Goal: Task Accomplishment & Management: Manage account settings

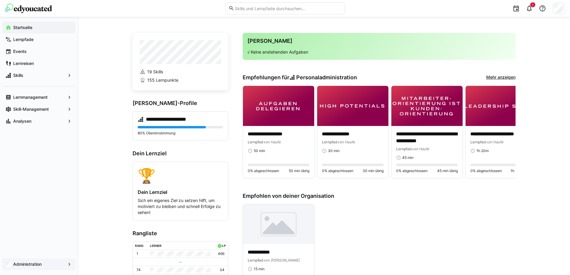
click at [0, 0] on app-navigation-label "Administration" at bounding box center [0, 0] width 0 height 0
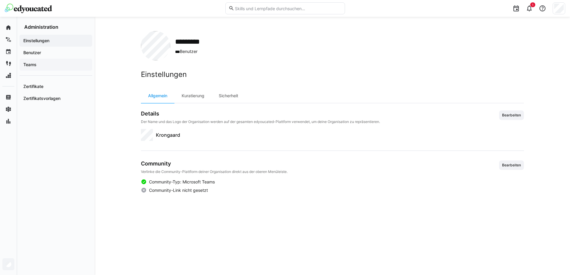
click at [52, 62] on span "Teams" at bounding box center [55, 65] width 67 height 6
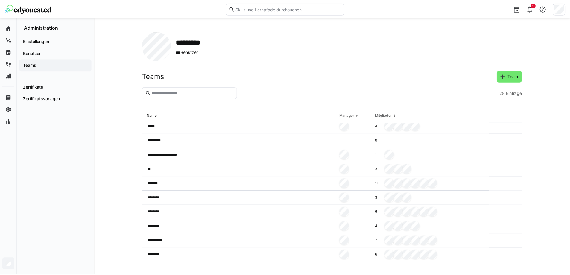
scroll to position [120, 0]
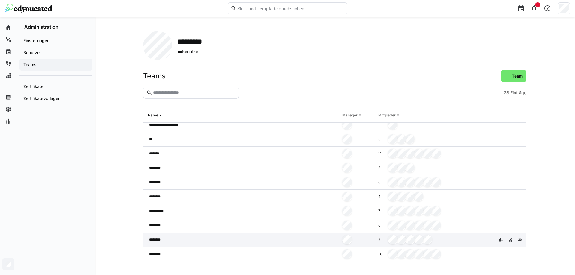
click at [358, 240] on div at bounding box center [358, 240] width 36 height 14
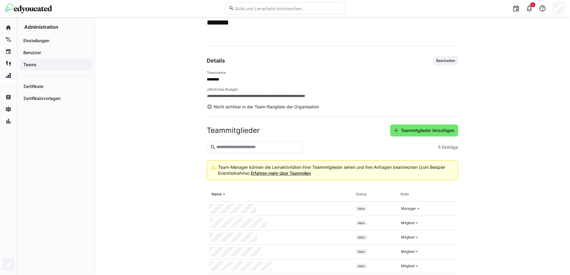
scroll to position [43, 0]
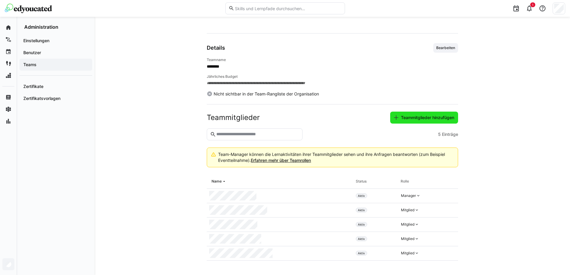
click at [433, 119] on span "Teammitglieder hinzufügen" at bounding box center [427, 118] width 55 height 6
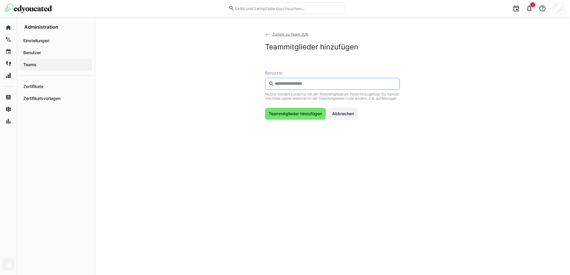
click at [322, 83] on input "text" at bounding box center [335, 83] width 122 height 5
type input "*****"
click at [287, 107] on span at bounding box center [332, 101] width 135 height 16
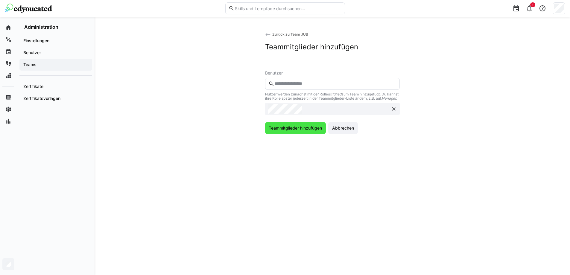
click at [291, 131] on span "Teammitglieder hinzufügen" at bounding box center [295, 128] width 55 height 6
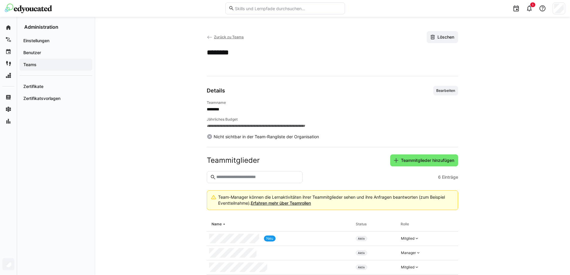
scroll to position [57, 0]
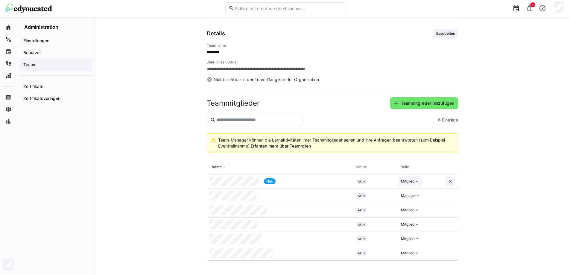
click at [408, 181] on div "Mitglied" at bounding box center [407, 181] width 13 height 5
click at [409, 196] on div "Manager" at bounding box center [410, 195] width 17 height 6
click at [46, 66] on span "Teams" at bounding box center [55, 65] width 67 height 6
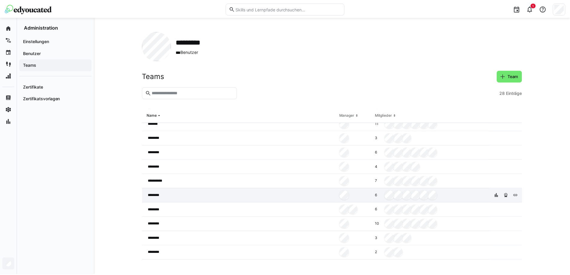
scroll to position [180, 0]
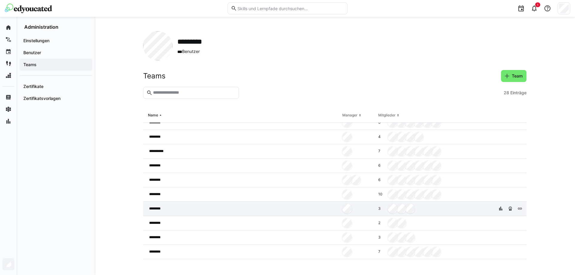
click at [340, 207] on div at bounding box center [358, 209] width 36 height 14
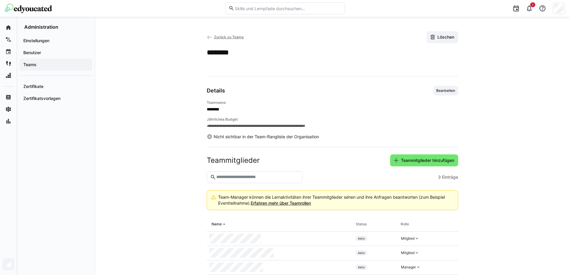
click at [249, 177] on input "text" at bounding box center [257, 177] width 83 height 5
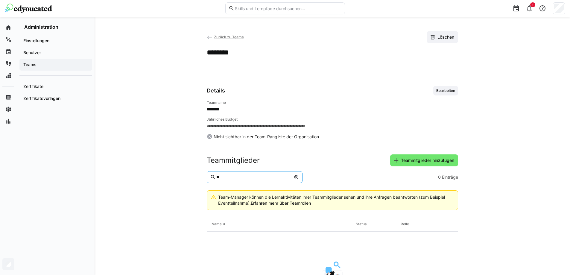
type input "*"
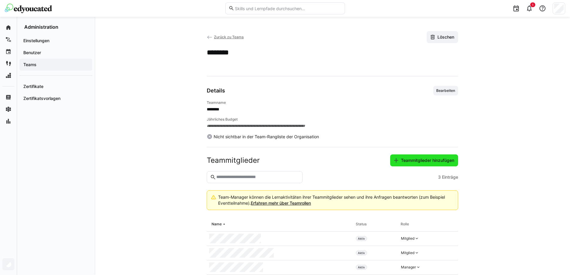
click at [407, 158] on span "Teammitglieder hinzufügen" at bounding box center [427, 161] width 55 height 6
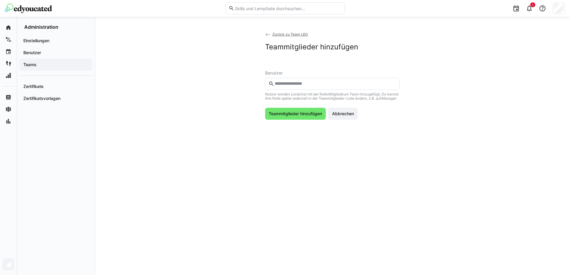
click at [320, 85] on input "text" at bounding box center [335, 83] width 122 height 5
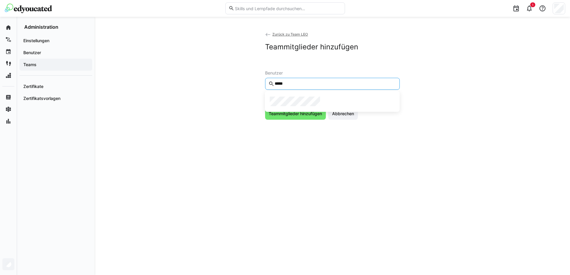
type input "*****"
click at [304, 93] on div at bounding box center [332, 101] width 135 height 21
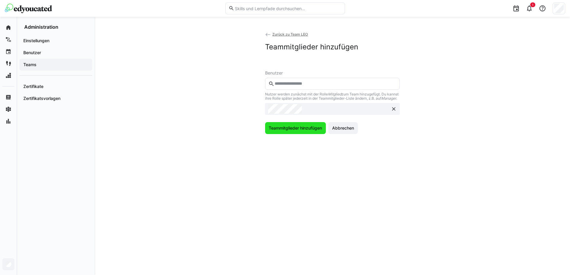
click at [292, 134] on span "Teammitglieder hinzufügen" at bounding box center [295, 128] width 61 height 12
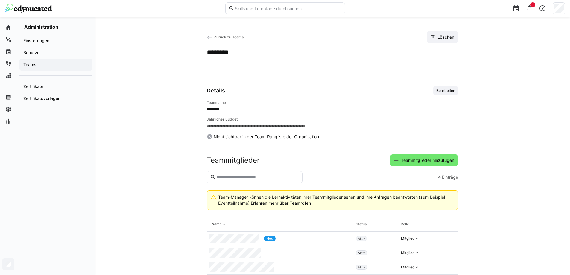
scroll to position [28, 0]
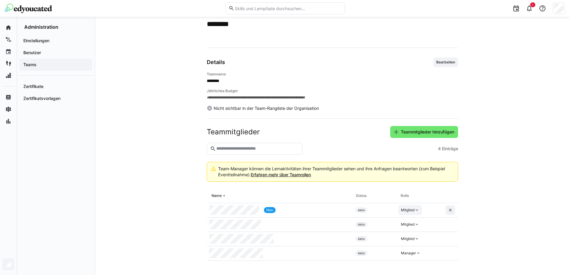
click at [410, 207] on div "Mitglied" at bounding box center [411, 210] width 24 height 10
click at [410, 221] on div "Manager" at bounding box center [410, 224] width 17 height 6
click at [549, 262] on div "**********" at bounding box center [333, 131] width 476 height 287
click at [167, 189] on app-team-details "**********" at bounding box center [332, 132] width 383 height 258
click at [38, 66] on span "Teams" at bounding box center [55, 65] width 67 height 6
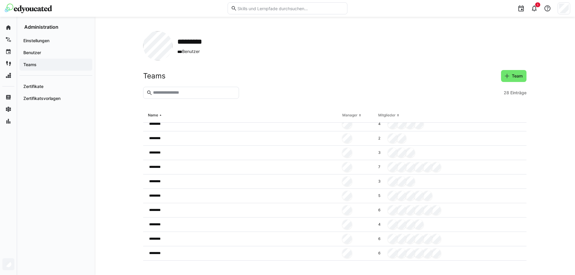
scroll to position [115, 0]
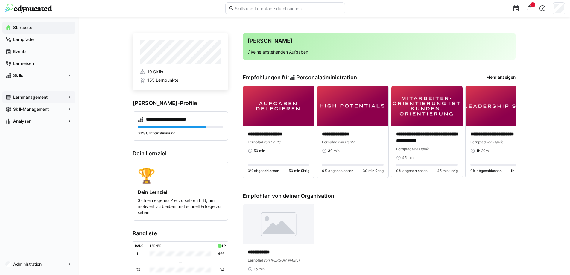
click at [0, 0] on app-navigation-label "Lernmanagement" at bounding box center [0, 0] width 0 height 0
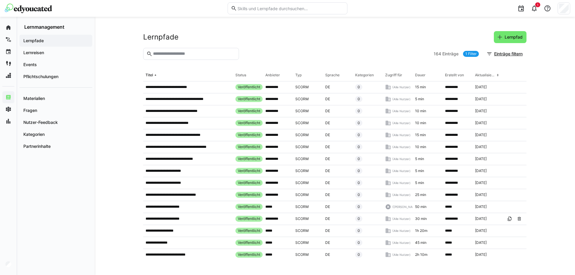
click at [183, 52] on input "text" at bounding box center [193, 53] width 83 height 5
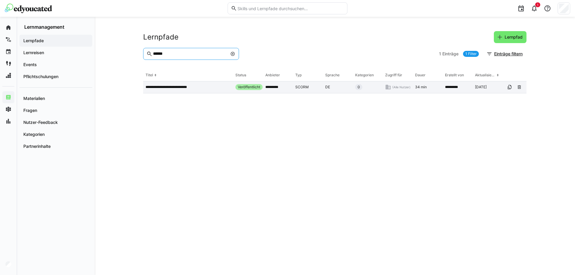
type input "******"
click at [173, 86] on p "**********" at bounding box center [173, 87] width 54 height 5
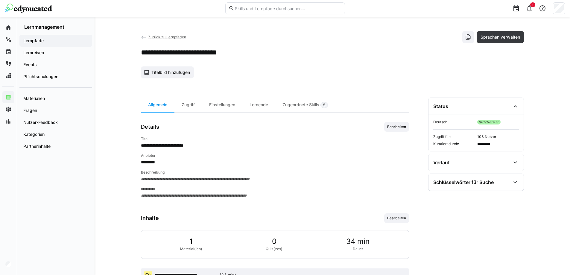
scroll to position [21, 0]
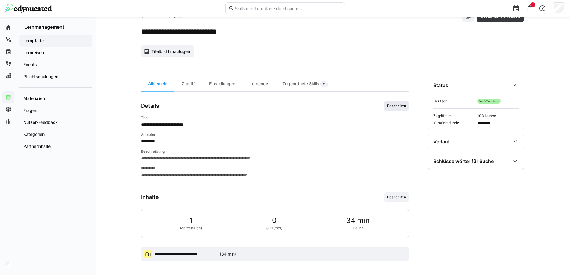
click at [400, 108] on span "Bearbeiten" at bounding box center [397, 106] width 20 height 5
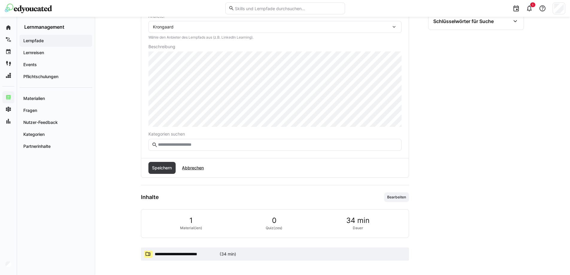
scroll to position [41, 0]
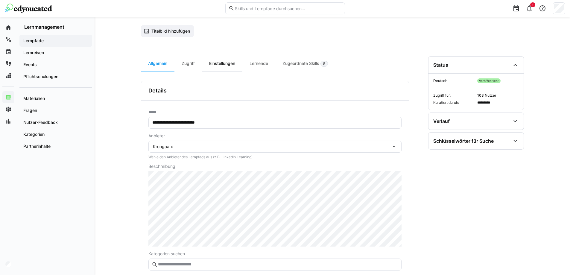
click at [239, 64] on div "Einstellungen" at bounding box center [222, 63] width 40 height 15
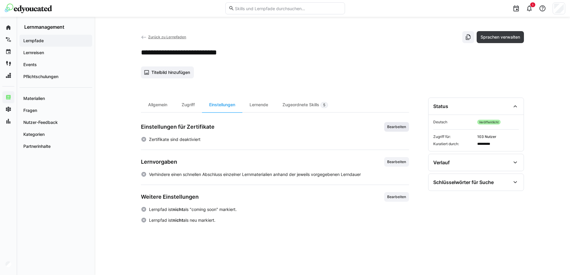
click at [402, 127] on span "Bearbeiten" at bounding box center [397, 127] width 20 height 5
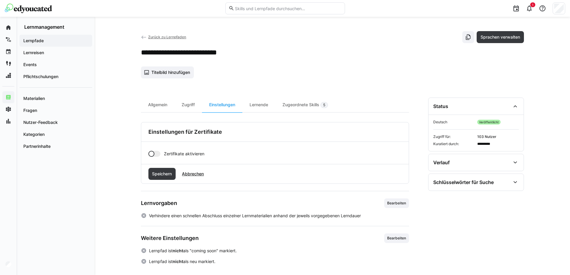
click at [152, 154] on div at bounding box center [152, 154] width 6 height 6
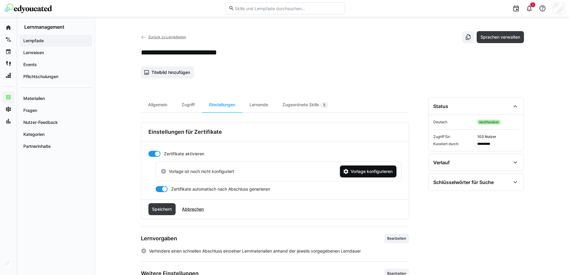
click at [351, 169] on span "Vorlage konfigurieren" at bounding box center [372, 172] width 44 height 6
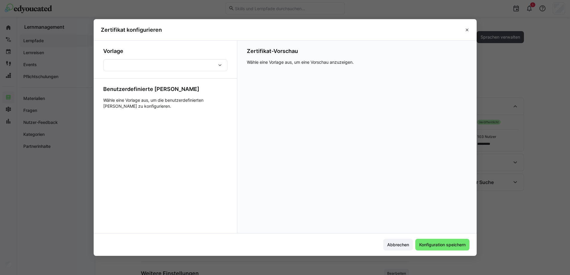
click at [131, 67] on div at bounding box center [165, 65] width 124 height 12
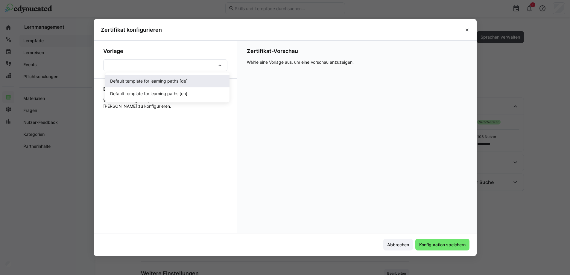
click at [131, 80] on span "Default template for learning paths [de]" at bounding box center [149, 81] width 78 height 6
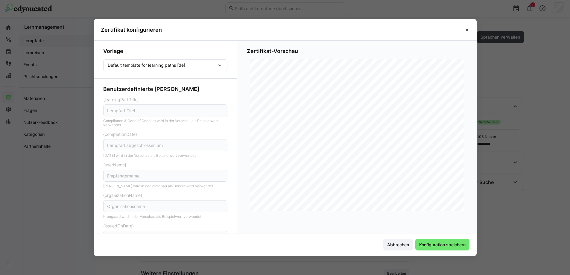
click at [136, 107] on eds-input "Lernpfad-Titel" at bounding box center [165, 111] width 124 height 12
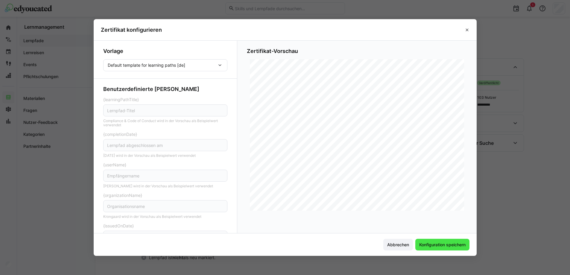
click at [451, 245] on span "Konfiguration speichern" at bounding box center [443, 245] width 48 height 6
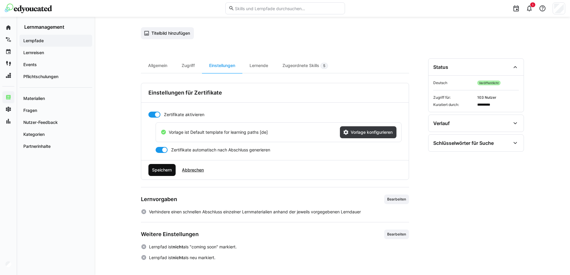
click at [159, 172] on span "Speichern" at bounding box center [162, 170] width 22 height 6
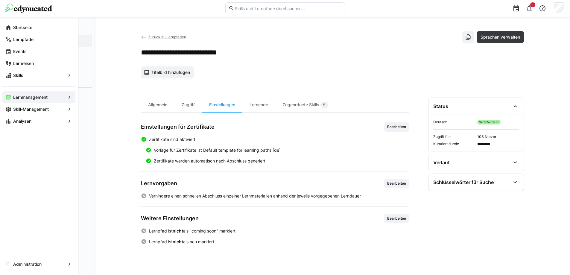
click at [159, 39] on span "Zurück zu Lernpfaden" at bounding box center [167, 37] width 38 height 4
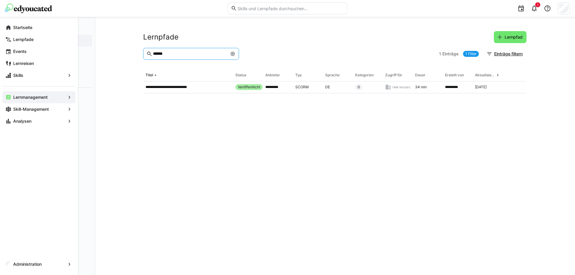
drag, startPoint x: 173, startPoint y: 56, endPoint x: 110, endPoint y: 49, distance: 63.3
click at [110, 49] on div "**********" at bounding box center [335, 146] width 480 height 258
click at [0, 0] on app-navigation-label "Startseite" at bounding box center [0, 0] width 0 height 0
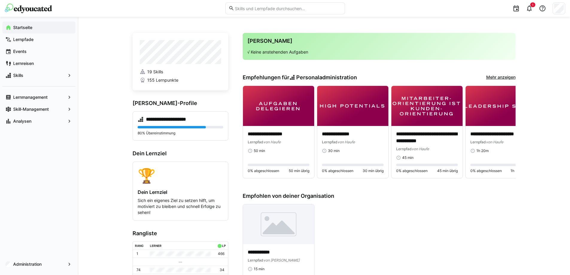
click at [242, 9] on input "text" at bounding box center [287, 8] width 107 height 5
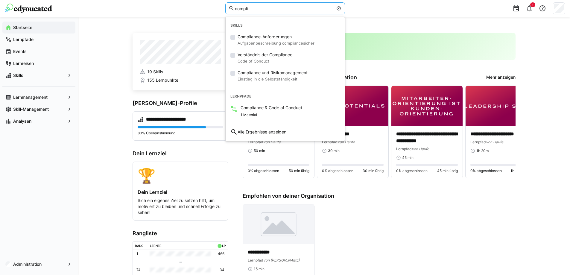
type input "compli"
click at [255, 121] on app-search-bar-results "Skills Compliance-Anforderungen Aufgabenbeschreibung compliancesicher Verständn…" at bounding box center [285, 78] width 119 height 119
click at [255, 117] on div "1 Material" at bounding box center [272, 114] width 62 height 7
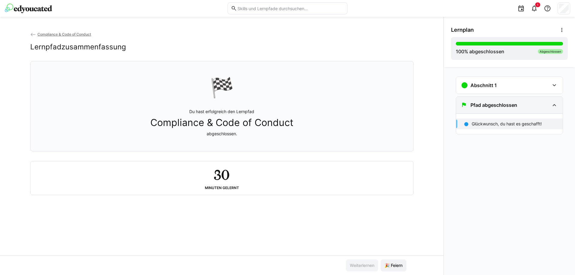
click at [503, 105] on h3 "Pfad abgeschlossen" at bounding box center [493, 105] width 47 height 6
click at [510, 83] on div "Abschnitt 1" at bounding box center [505, 85] width 89 height 7
click at [498, 113] on div "34 min" at bounding box center [515, 111] width 86 height 6
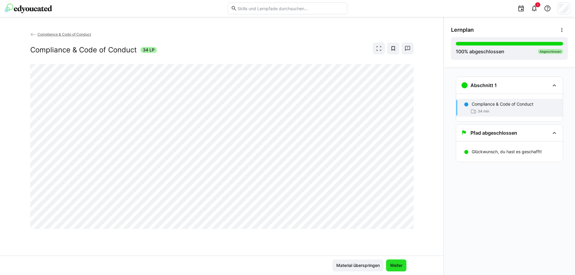
click at [390, 270] on span "Weiter" at bounding box center [396, 266] width 20 height 12
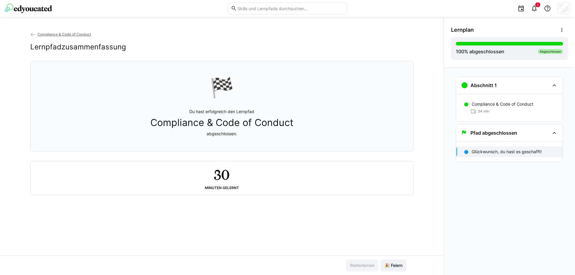
click at [36, 34] on eds-icon at bounding box center [33, 35] width 6 height 6
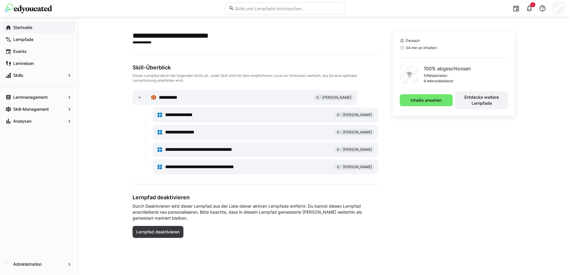
click at [35, 28] on span "Startseite" at bounding box center [42, 28] width 60 height 6
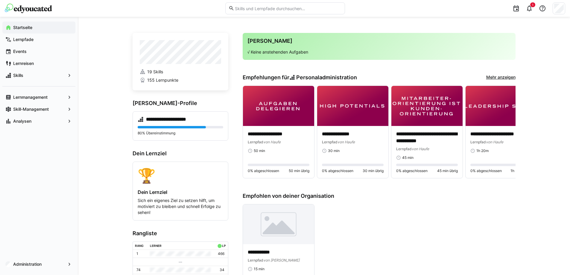
click at [282, 49] on p "√ Keine anstehenden Aufgaben" at bounding box center [380, 52] width 264 height 6
click at [280, 43] on h3 "[PERSON_NAME]" at bounding box center [380, 41] width 264 height 7
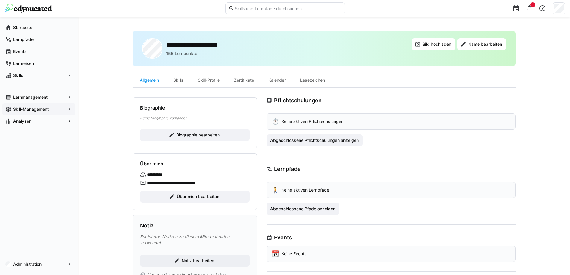
click at [32, 112] on span "Skill-Management" at bounding box center [38, 109] width 53 height 6
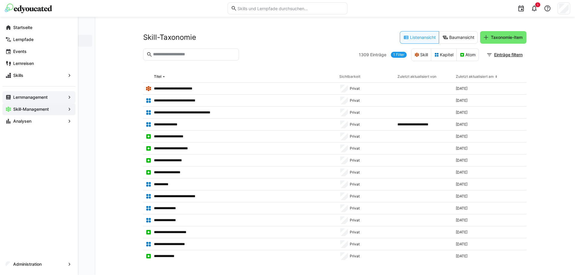
click at [0, 0] on app-navigation-label "Lernmanagement" at bounding box center [0, 0] width 0 height 0
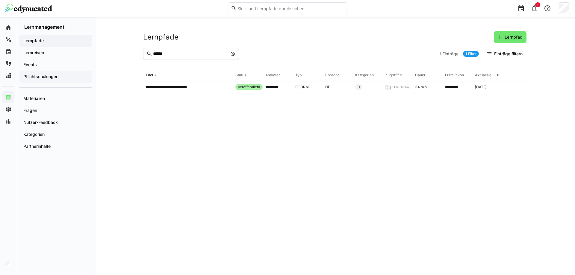
click at [0, 0] on app-navigation-label "Pflichtschulungen" at bounding box center [0, 0] width 0 height 0
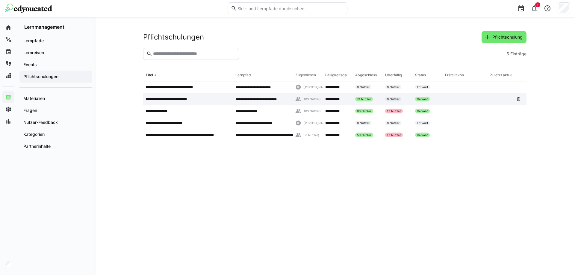
click at [203, 102] on div "**********" at bounding box center [188, 99] width 90 height 12
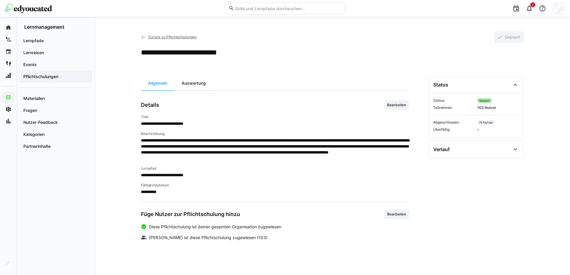
drag, startPoint x: 194, startPoint y: 89, endPoint x: 185, endPoint y: 89, distance: 9.0
click at [194, 88] on div "Auswertung" at bounding box center [194, 83] width 39 height 14
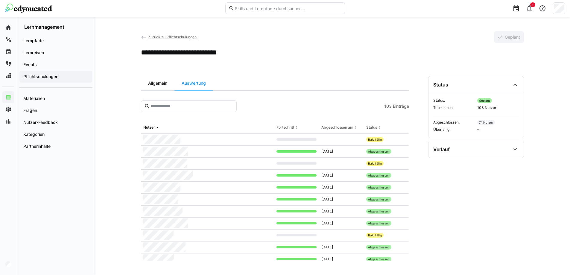
click at [155, 85] on div "Allgemein" at bounding box center [158, 83] width 34 height 14
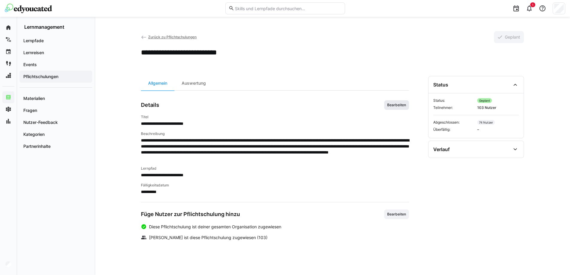
click at [396, 101] on span "Bearbeiten" at bounding box center [397, 105] width 25 height 10
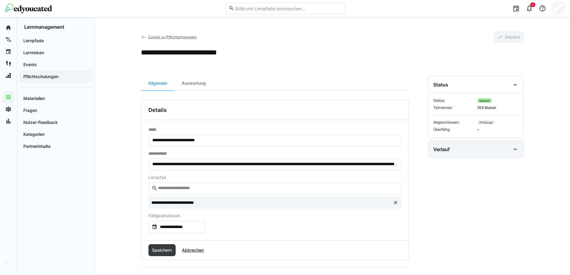
click at [464, 151] on div "Verlauf" at bounding box center [472, 149] width 77 height 7
click at [155, 86] on div "Allgemein" at bounding box center [158, 83] width 34 height 14
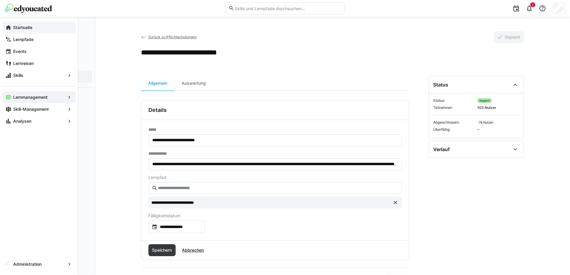
click at [7, 26] on eds-icon at bounding box center [8, 28] width 6 height 6
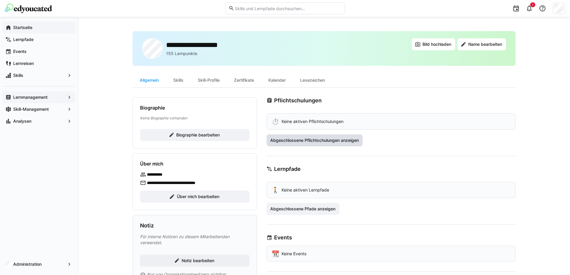
click at [326, 141] on span "Abgeschlossene Pflichtschulungen anzeigen" at bounding box center [315, 140] width 90 height 6
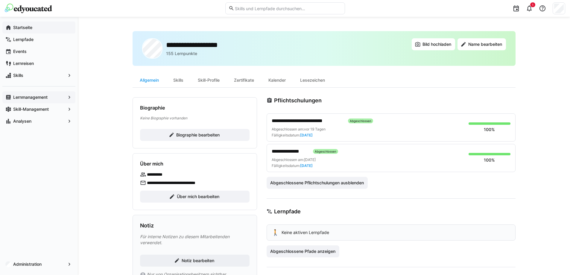
click at [323, 121] on span "**********" at bounding box center [308, 120] width 72 height 7
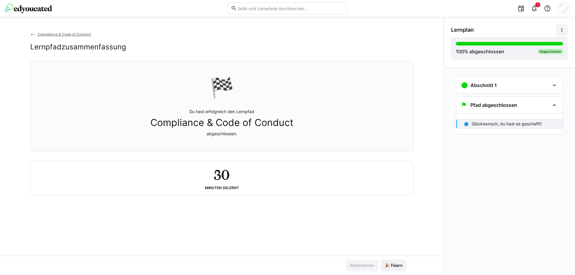
click at [562, 28] on eds-icon at bounding box center [562, 30] width 6 height 6
click at [541, 44] on div "Details ansehen" at bounding box center [541, 46] width 43 height 6
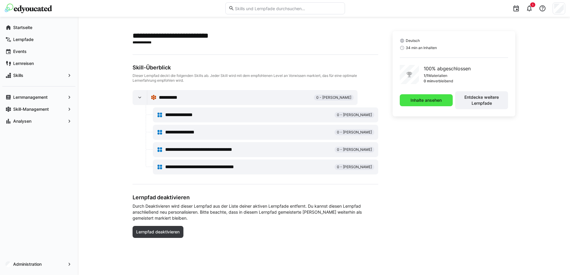
click at [434, 103] on span "Inhalte ansehen" at bounding box center [426, 100] width 33 height 6
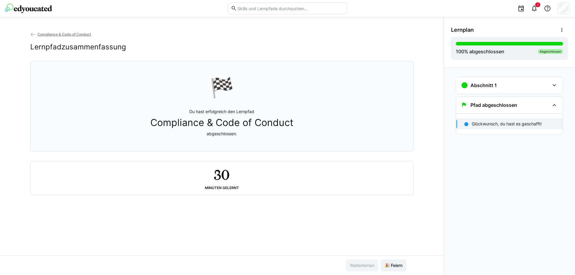
click at [46, 35] on span "Compliance & Code of Conduct" at bounding box center [64, 34] width 54 height 4
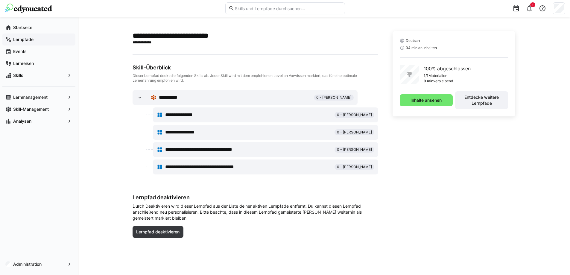
click at [0, 0] on app-navigation-label "Lernpfade" at bounding box center [0, 0] width 0 height 0
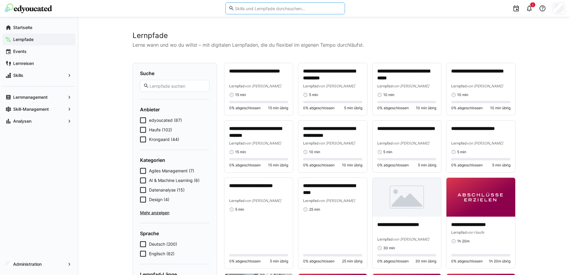
click at [244, 8] on input "text" at bounding box center [287, 8] width 107 height 5
click at [0, 0] on app-navigation-label "Lernmanagement" at bounding box center [0, 0] width 0 height 0
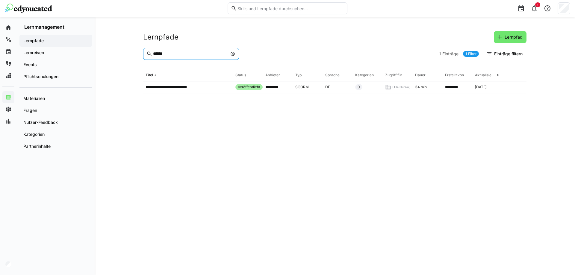
drag, startPoint x: 174, startPoint y: 54, endPoint x: 112, endPoint y: 53, distance: 62.0
click at [112, 53] on div "**********" at bounding box center [335, 146] width 480 height 258
type input "*********"
click at [153, 86] on p "**********" at bounding box center [160, 87] width 28 height 5
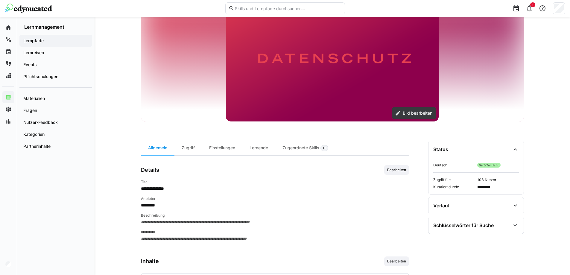
scroll to position [120, 0]
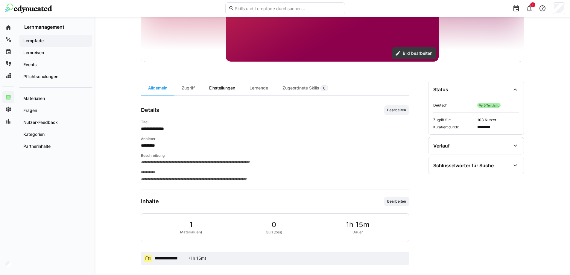
click at [223, 87] on div "Einstellungen" at bounding box center [222, 88] width 40 height 15
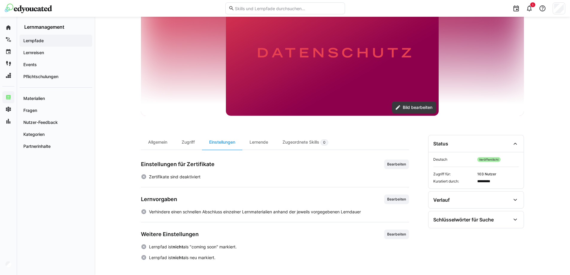
scroll to position [66, 0]
click at [402, 164] on span "Bearbeiten" at bounding box center [397, 164] width 20 height 5
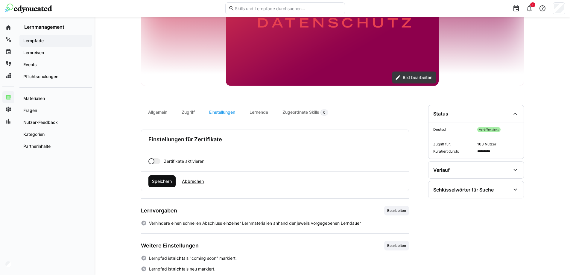
scroll to position [107, 0]
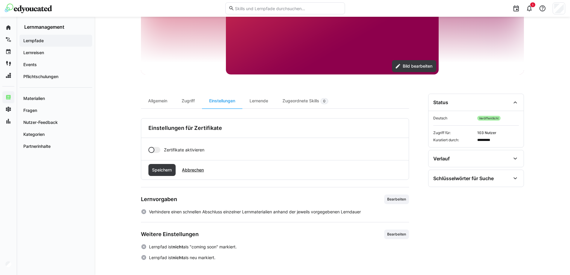
click at [152, 150] on div at bounding box center [152, 150] width 6 height 6
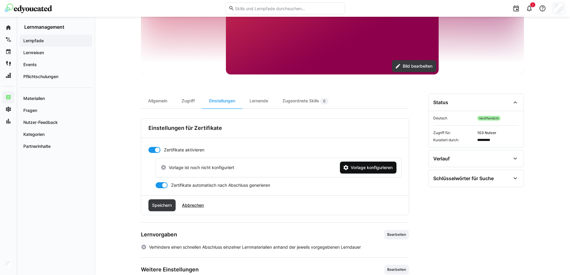
click at [364, 167] on span "Vorlage konfigurieren" at bounding box center [372, 168] width 44 height 6
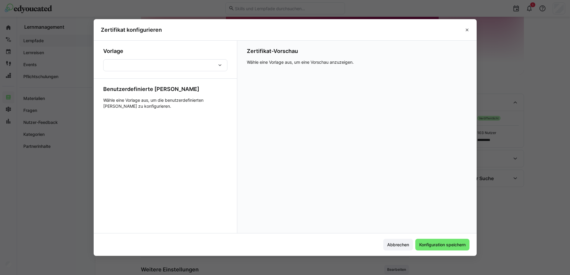
click at [185, 68] on div at bounding box center [165, 65] width 124 height 12
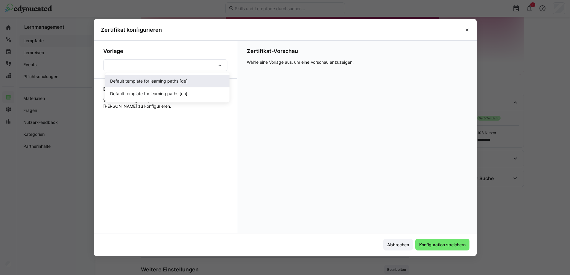
click at [153, 80] on span "Default template for learning paths [de]" at bounding box center [149, 81] width 78 height 6
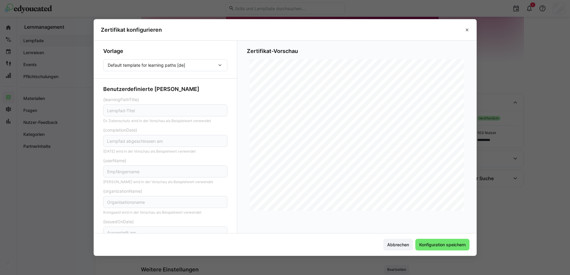
scroll to position [77, 0]
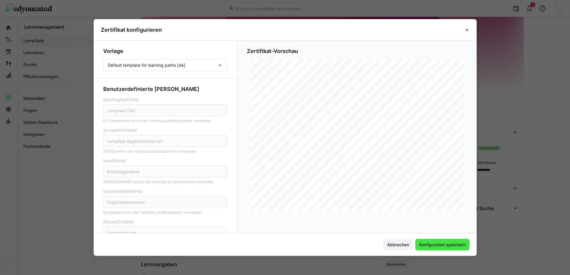
click at [457, 242] on span "Konfiguration speichern" at bounding box center [443, 245] width 48 height 6
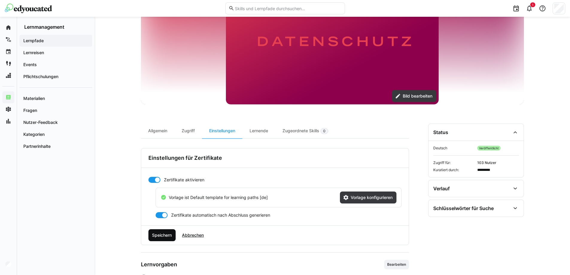
click at [167, 234] on span "Speichern" at bounding box center [162, 235] width 22 height 6
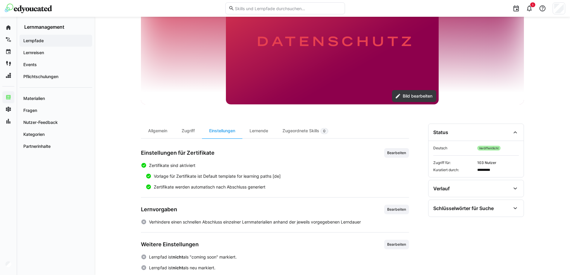
scroll to position [87, 0]
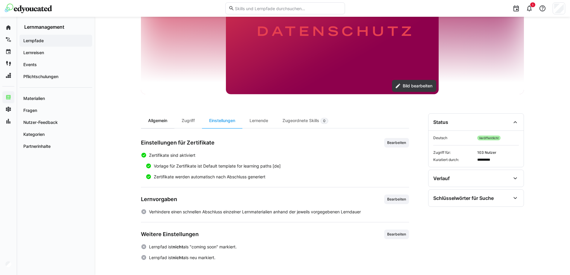
click at [155, 121] on div "Allgemein" at bounding box center [158, 120] width 34 height 15
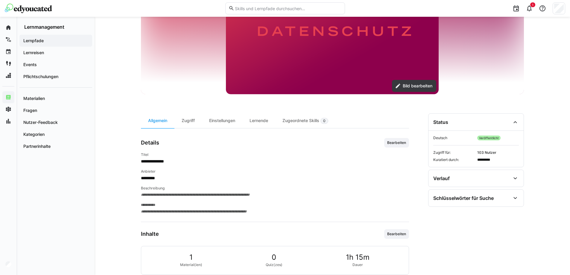
click at [28, 6] on img at bounding box center [28, 9] width 47 height 10
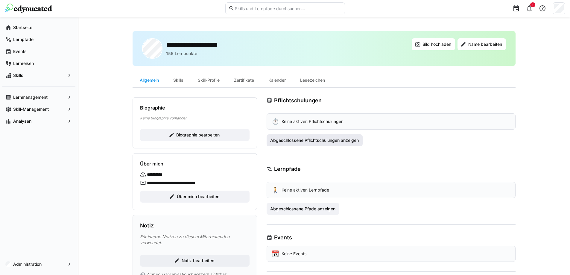
click at [313, 143] on span "Abgeschlossene Pflichtschulungen anzeigen" at bounding box center [315, 140] width 90 height 6
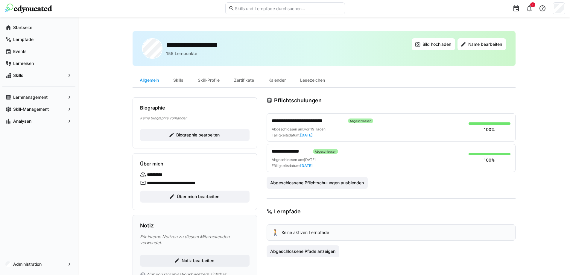
click at [35, 10] on img at bounding box center [28, 9] width 47 height 10
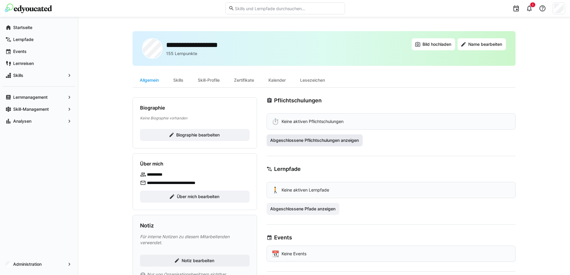
click at [291, 141] on span "Abgeschlossene Pflichtschulungen anzeigen" at bounding box center [315, 140] width 90 height 6
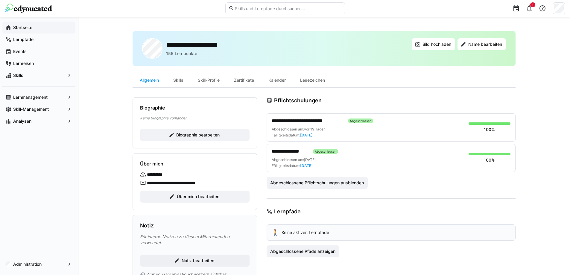
click at [0, 0] on app-navigation-label "Startseite" at bounding box center [0, 0] width 0 height 0
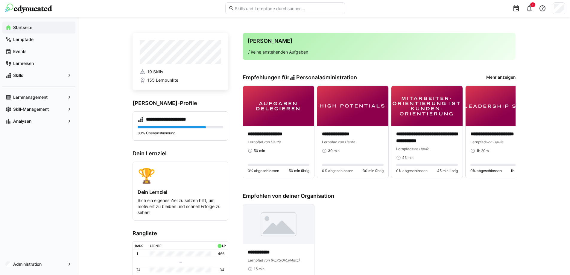
click at [93, 184] on div "**********" at bounding box center [324, 224] width 493 height 414
click at [0, 0] on app-navigation-label "Lernmanagement" at bounding box center [0, 0] width 0 height 0
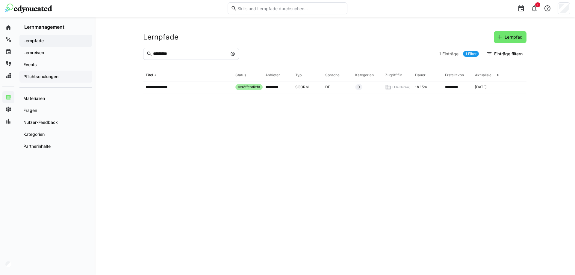
click at [0, 0] on app-navigation-label "Pflichtschulungen" at bounding box center [0, 0] width 0 height 0
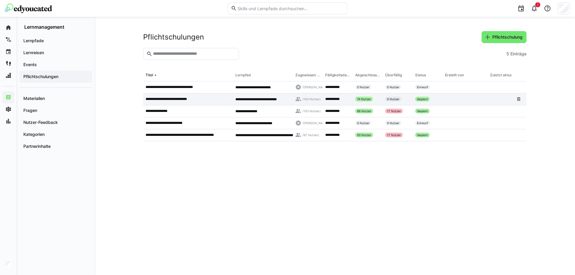
click at [156, 96] on div "**********" at bounding box center [188, 99] width 90 height 12
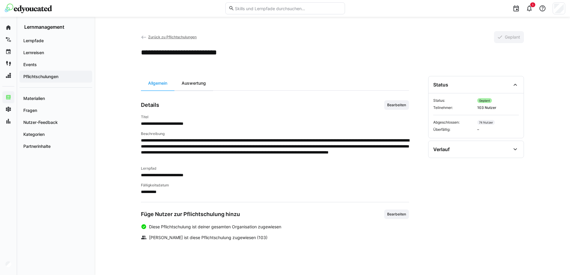
click at [189, 82] on div "Auswertung" at bounding box center [194, 83] width 39 height 14
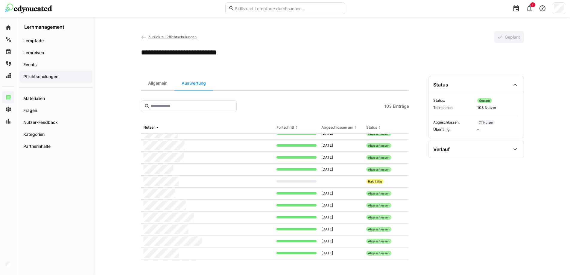
scroll to position [539, 0]
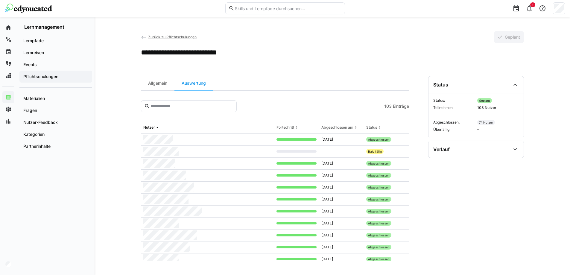
click at [35, 7] on img at bounding box center [28, 9] width 47 height 10
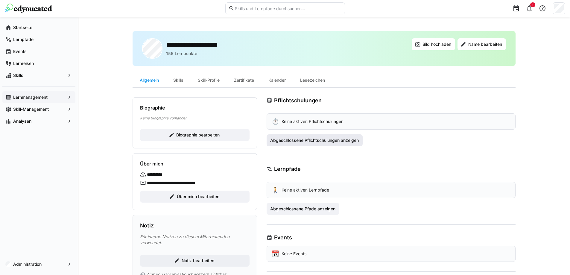
click at [332, 141] on span "Abgeschlossene Pflichtschulungen anzeigen" at bounding box center [315, 140] width 90 height 6
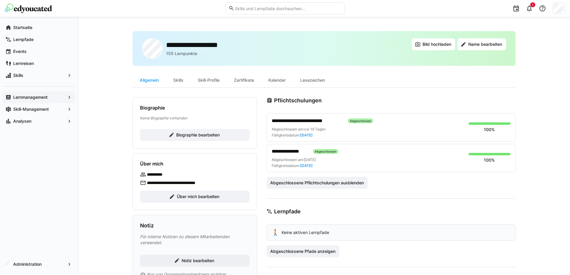
drag, startPoint x: 305, startPoint y: 129, endPoint x: 330, endPoint y: 128, distance: 25.8
click at [330, 128] on div "Abgeschlossen am: [DATE] Fälligkeitsdatum: [DATE]" at bounding box center [368, 132] width 192 height 11
drag, startPoint x: 306, startPoint y: 162, endPoint x: 327, endPoint y: 159, distance: 21.1
click at [327, 159] on div "Abgeschlossen am: [DATE] Fälligkeitsdatum: [DATE]" at bounding box center [368, 163] width 192 height 11
click at [329, 160] on div "Abgeschlossen am: [DATE] Fälligkeitsdatum: [DATE]" at bounding box center [368, 163] width 192 height 11
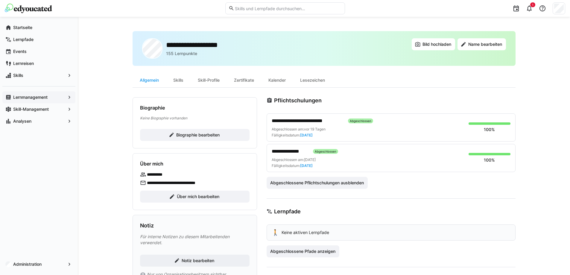
click at [0, 0] on app-navigation-label "Lernmanagement" at bounding box center [0, 0] width 0 height 0
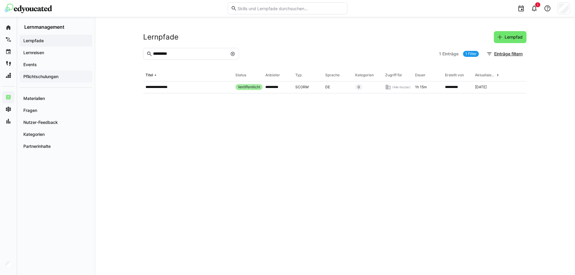
click at [63, 75] on span "Pflichtschulungen" at bounding box center [55, 77] width 67 height 6
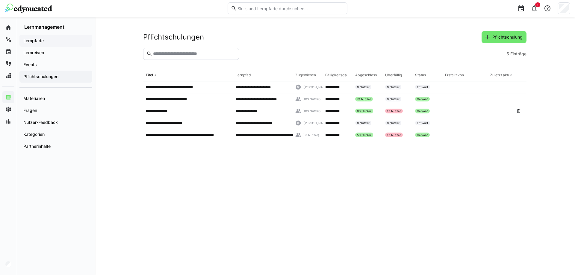
click at [0, 0] on app-navigation-label "Lernpfade" at bounding box center [0, 0] width 0 height 0
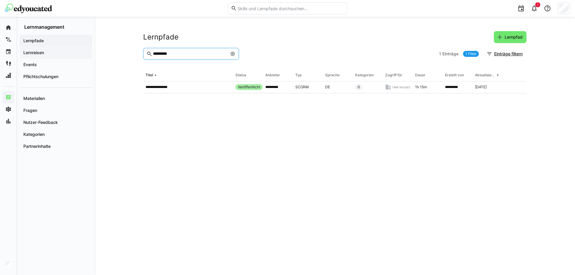
drag, startPoint x: 177, startPoint y: 55, endPoint x: 44, endPoint y: 51, distance: 132.7
click at [44, 51] on div "**********" at bounding box center [287, 146] width 575 height 258
type input "*******"
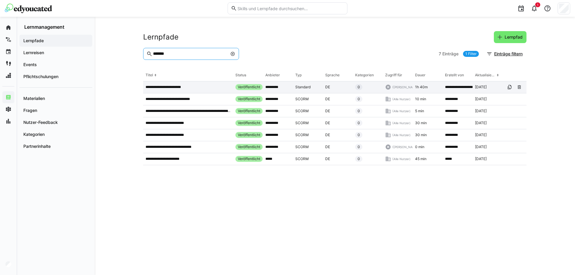
click at [211, 85] on app-table-first-column "**********" at bounding box center [188, 87] width 85 height 5
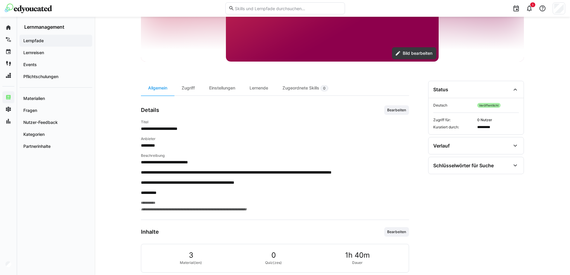
scroll to position [183, 0]
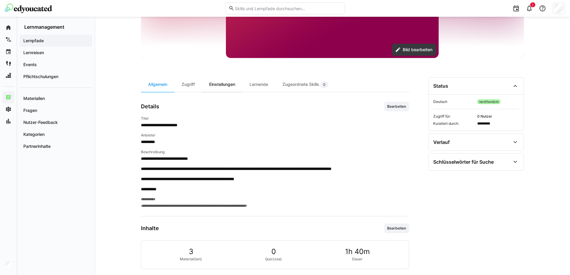
click at [233, 87] on div "Einstellungen" at bounding box center [222, 84] width 40 height 15
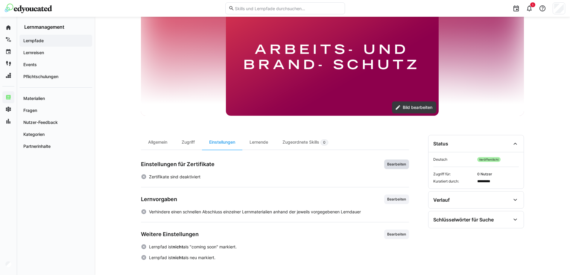
click at [402, 167] on span "Bearbeiten" at bounding box center [397, 164] width 20 height 5
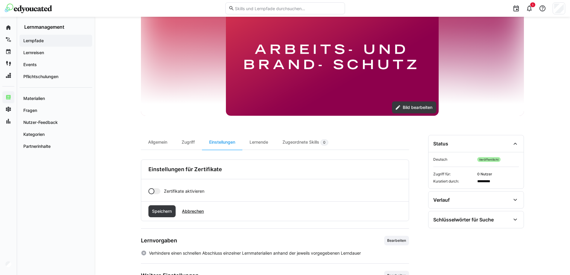
click at [152, 190] on div at bounding box center [152, 191] width 6 height 6
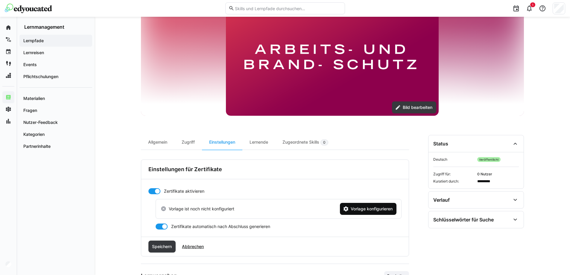
click at [370, 212] on span "Vorlage konfigurieren" at bounding box center [372, 209] width 44 height 6
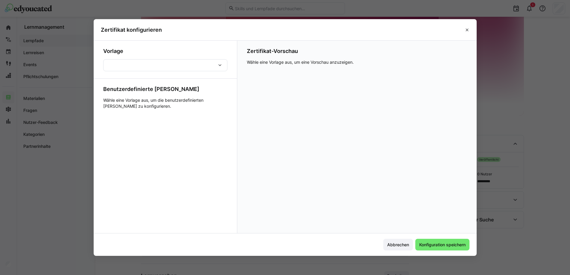
click at [160, 68] on div at bounding box center [165, 65] width 124 height 12
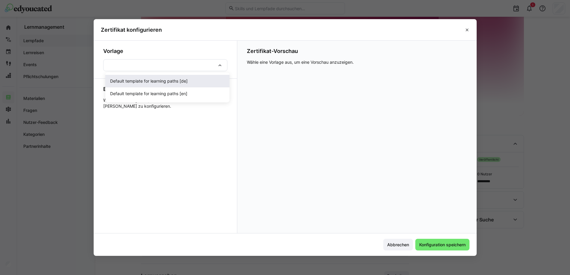
click at [159, 79] on span "Default template for learning paths [de]" at bounding box center [149, 81] width 78 height 6
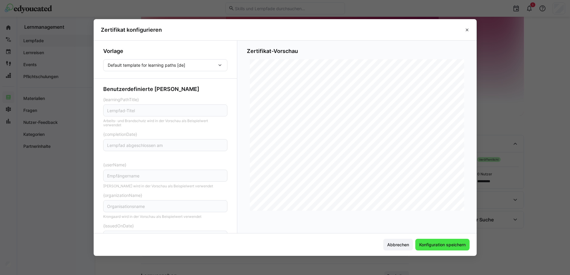
click at [436, 248] on span "Konfiguration speichern" at bounding box center [443, 245] width 54 height 12
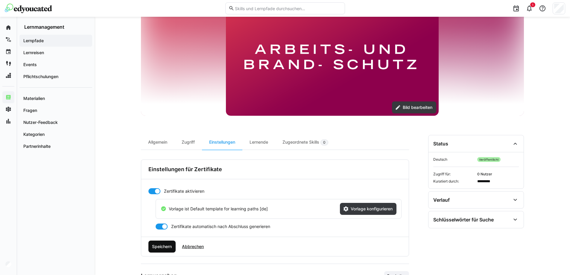
click at [162, 242] on span "Speichern" at bounding box center [163, 247] width 28 height 12
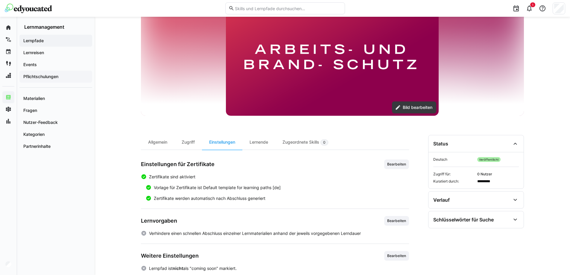
click at [0, 0] on app-navigation-label "Pflichtschulungen" at bounding box center [0, 0] width 0 height 0
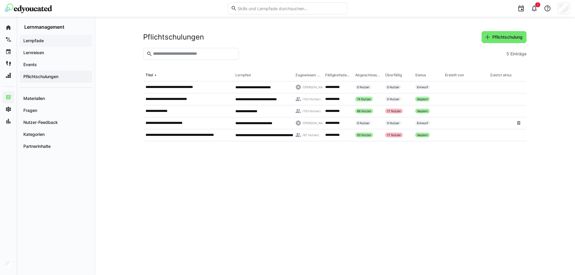
click at [0, 0] on app-navigation-label "Lernpfade" at bounding box center [0, 0] width 0 height 0
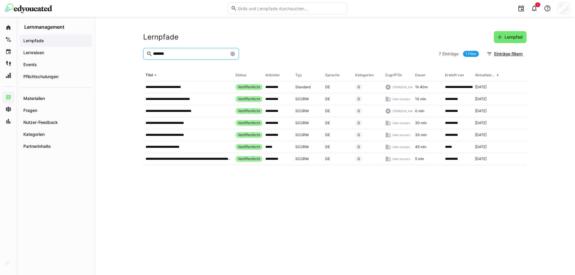
click at [191, 55] on input "*******" at bounding box center [189, 53] width 75 height 5
drag, startPoint x: 169, startPoint y: 52, endPoint x: -10, endPoint y: 28, distance: 181.0
click at [0, 28] on html "**********" at bounding box center [287, 137] width 575 height 275
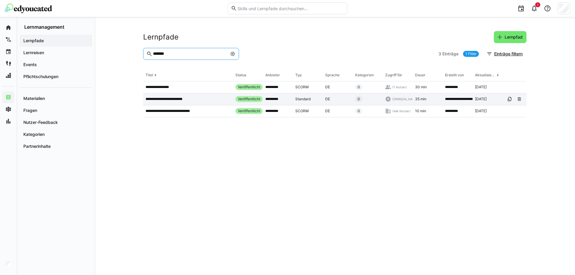
type input "*******"
click at [161, 98] on p "**********" at bounding box center [168, 99] width 45 height 5
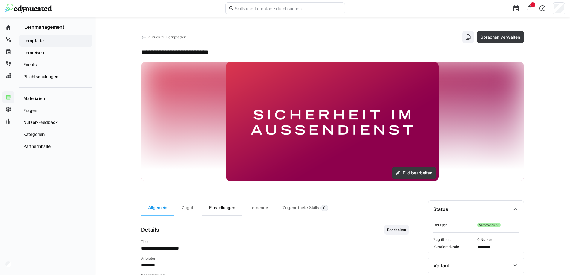
click at [216, 206] on div "Einstellungen" at bounding box center [222, 208] width 40 height 15
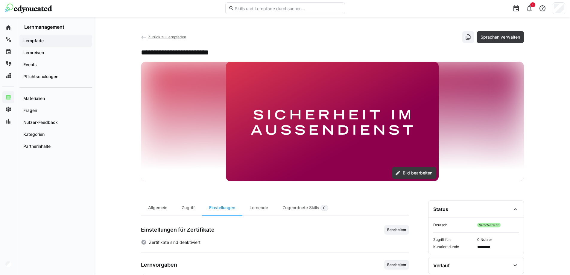
scroll to position [66, 0]
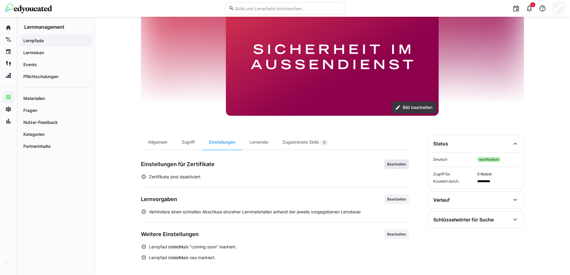
click at [391, 164] on span "Bearbeiten" at bounding box center [397, 164] width 20 height 5
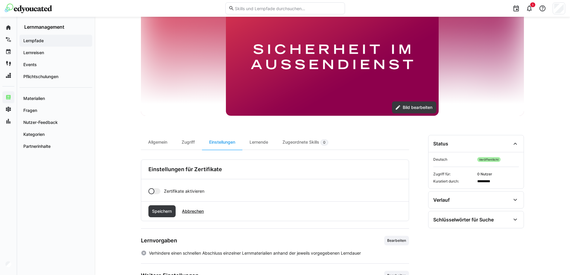
click at [150, 190] on div at bounding box center [152, 191] width 6 height 6
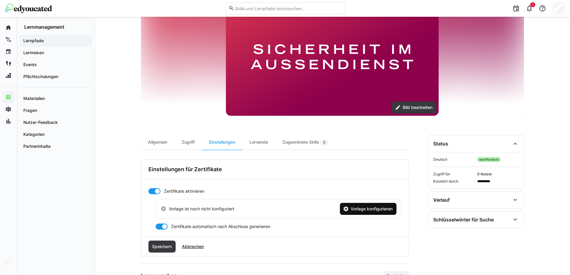
click at [374, 211] on span "Vorlage konfigurieren" at bounding box center [372, 209] width 44 height 6
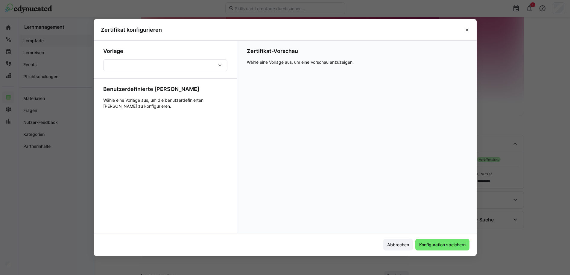
click at [194, 70] on div at bounding box center [165, 65] width 124 height 12
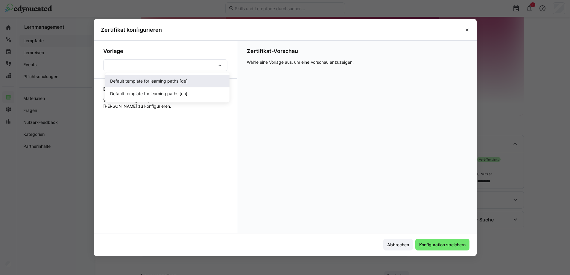
click at [179, 81] on span "Default template for learning paths [de]" at bounding box center [149, 81] width 78 height 6
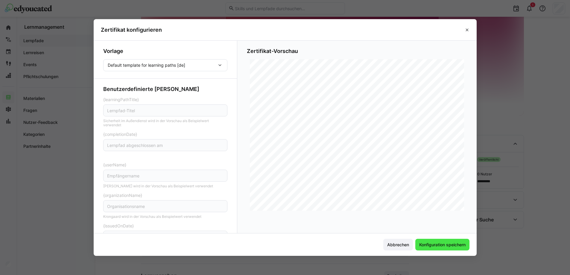
click at [434, 243] on span "Konfiguration speichern" at bounding box center [443, 245] width 48 height 6
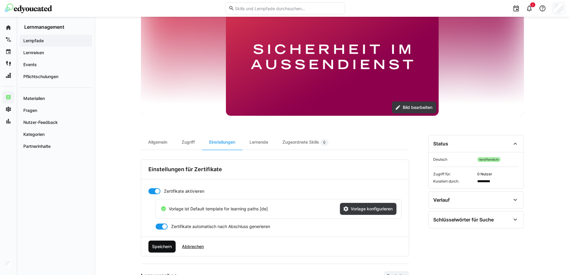
click at [159, 243] on span "Speichern" at bounding box center [163, 247] width 28 height 12
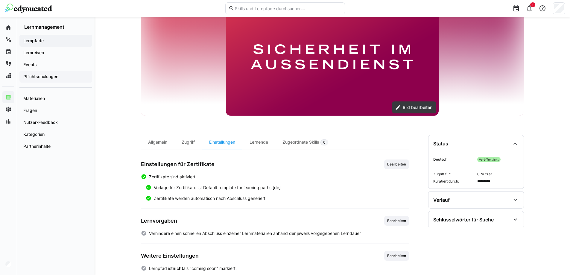
click at [41, 73] on div "Pflichtschulungen" at bounding box center [55, 77] width 73 height 12
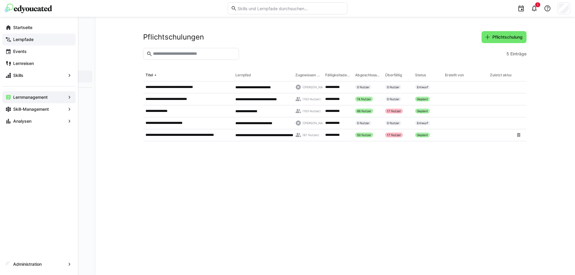
click at [0, 0] on app-navigation-label "Lernpfade" at bounding box center [0, 0] width 0 height 0
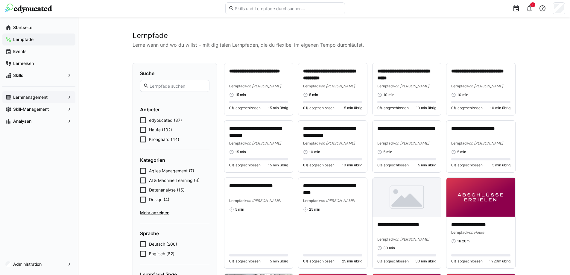
click at [0, 0] on app-navigation-label "Lernmanagement" at bounding box center [0, 0] width 0 height 0
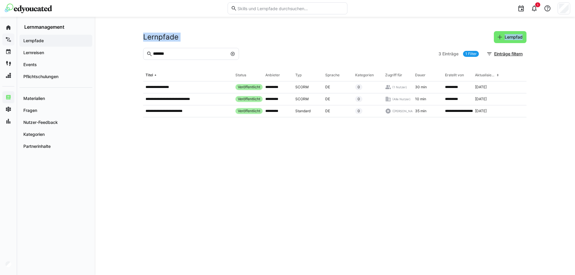
drag, startPoint x: 193, startPoint y: 57, endPoint x: 124, endPoint y: 53, distance: 69.6
click at [124, 53] on div "**********" at bounding box center [335, 146] width 480 height 258
click at [182, 53] on input "*******" at bounding box center [189, 53] width 75 height 5
drag, startPoint x: 180, startPoint y: 56, endPoint x: 135, endPoint y: 56, distance: 45.5
click at [135, 56] on div "**********" at bounding box center [335, 146] width 480 height 258
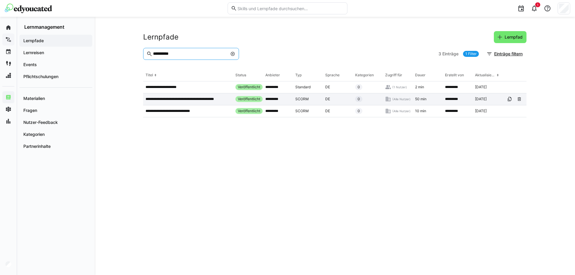
type input "**********"
click at [210, 100] on p "**********" at bounding box center [188, 99] width 85 height 5
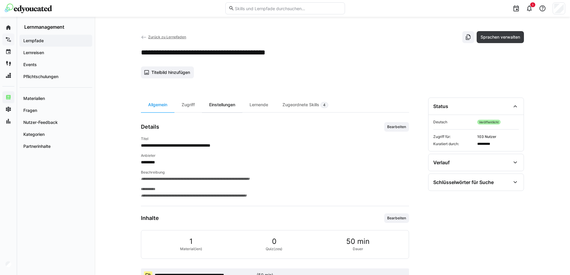
click at [218, 107] on div "Einstellungen" at bounding box center [222, 105] width 40 height 15
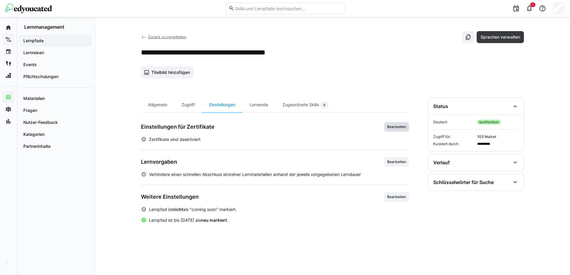
click at [396, 129] on span "Bearbeiten" at bounding box center [397, 127] width 25 height 10
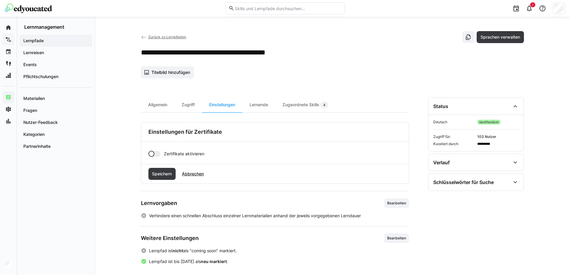
click at [155, 155] on div at bounding box center [155, 154] width 12 height 6
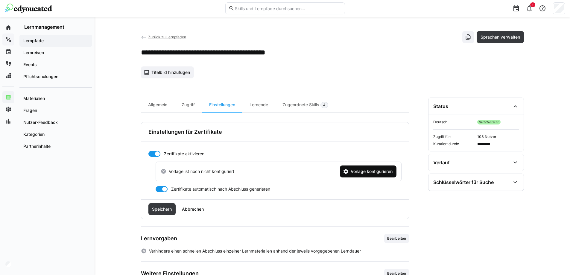
click at [343, 171] on eds-icon at bounding box center [346, 172] width 6 height 6
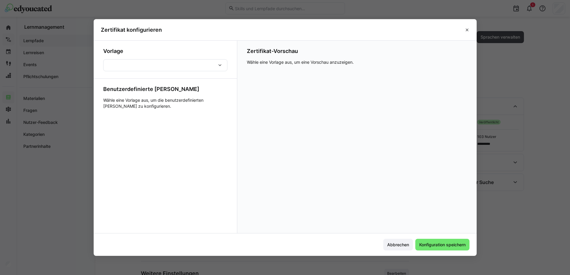
click at [166, 72] on form "Vorlage Benutzerdefinierte [PERSON_NAME] Wähle eine Vorlage aus, um die benutze…" at bounding box center [165, 78] width 124 height 61
click at [167, 69] on div at bounding box center [165, 65] width 124 height 12
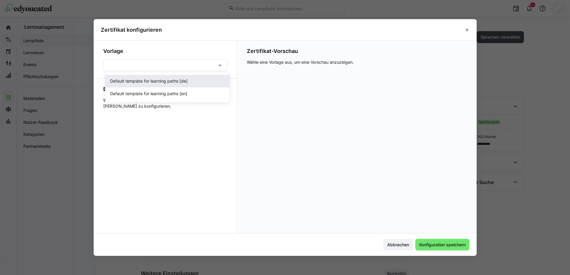
click at [160, 83] on span "Default template for learning paths [de]" at bounding box center [149, 81] width 78 height 6
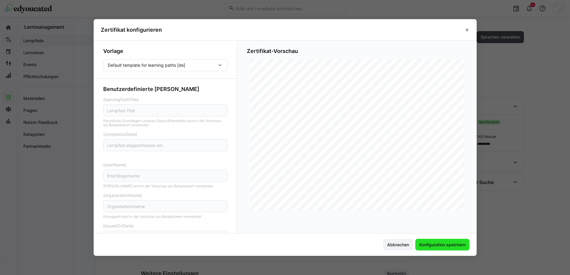
click at [448, 247] on span "Konfiguration speichern" at bounding box center [443, 245] width 48 height 6
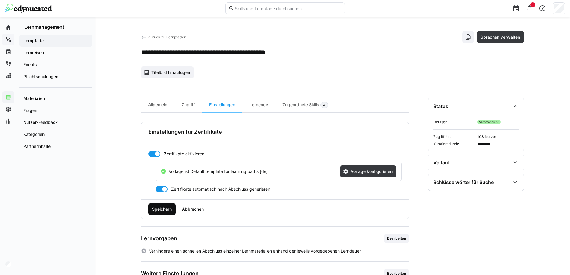
click at [164, 209] on span "Speichern" at bounding box center [162, 209] width 22 height 6
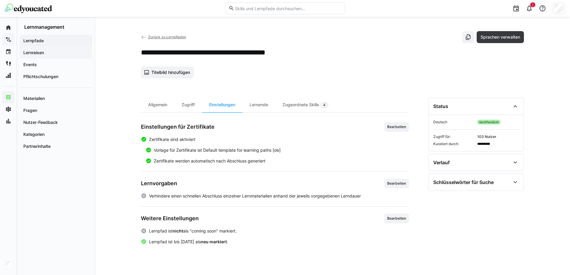
click at [23, 50] on span "Lernreisen" at bounding box center [55, 53] width 67 height 6
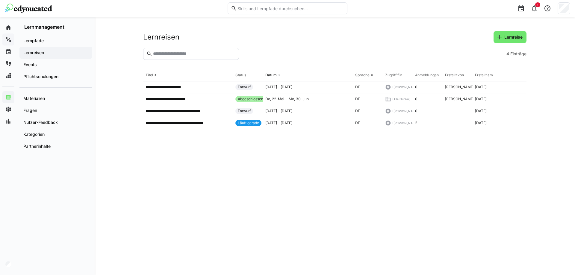
click at [46, 51] on span "Lernreisen" at bounding box center [55, 53] width 67 height 6
drag, startPoint x: 213, startPoint y: 53, endPoint x: 91, endPoint y: 41, distance: 123.1
click at [91, 41] on div "**********" at bounding box center [287, 146] width 575 height 258
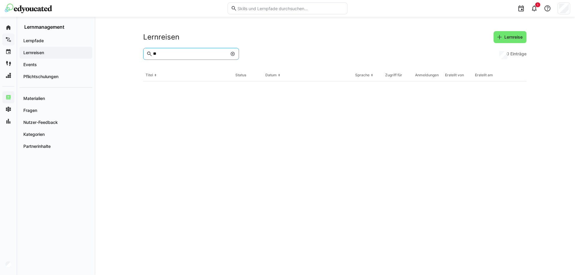
type input "*"
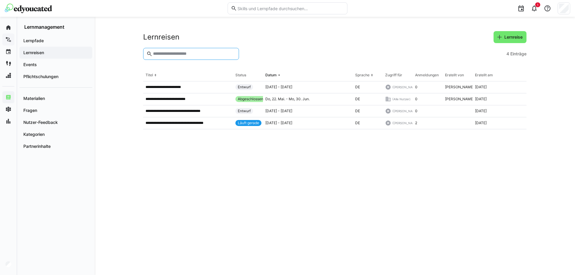
click at [24, 9] on img at bounding box center [28, 9] width 47 height 10
